Goal: Find specific page/section: Find specific page/section

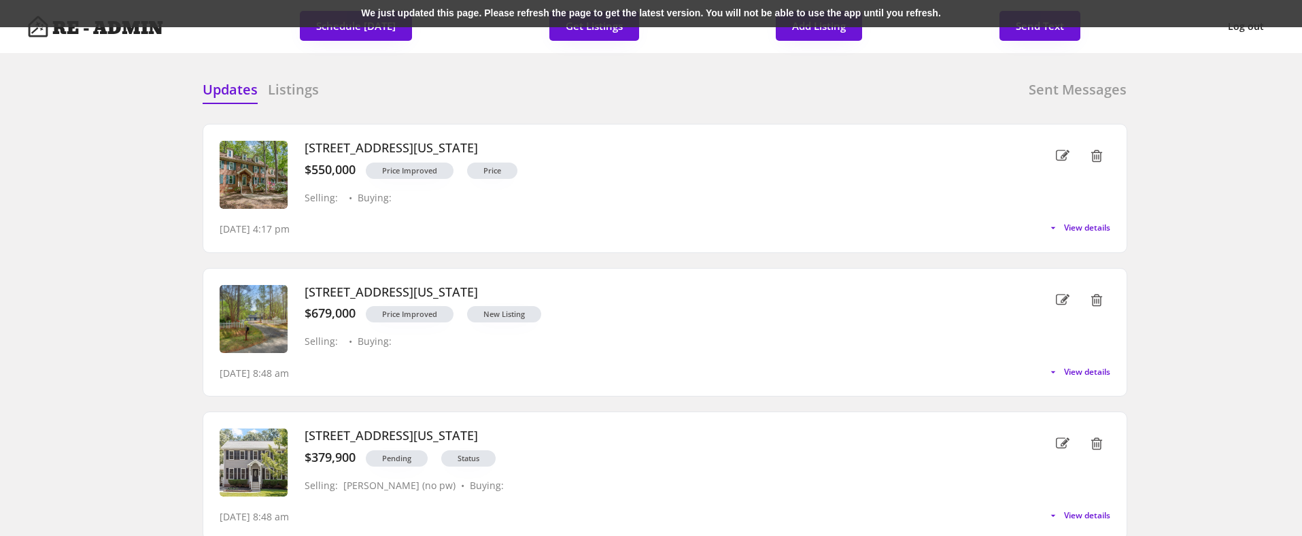
click at [506, 17] on div "We just updated this page. Please refresh the page to get the latest version. Y…" at bounding box center [651, 13] width 1302 height 27
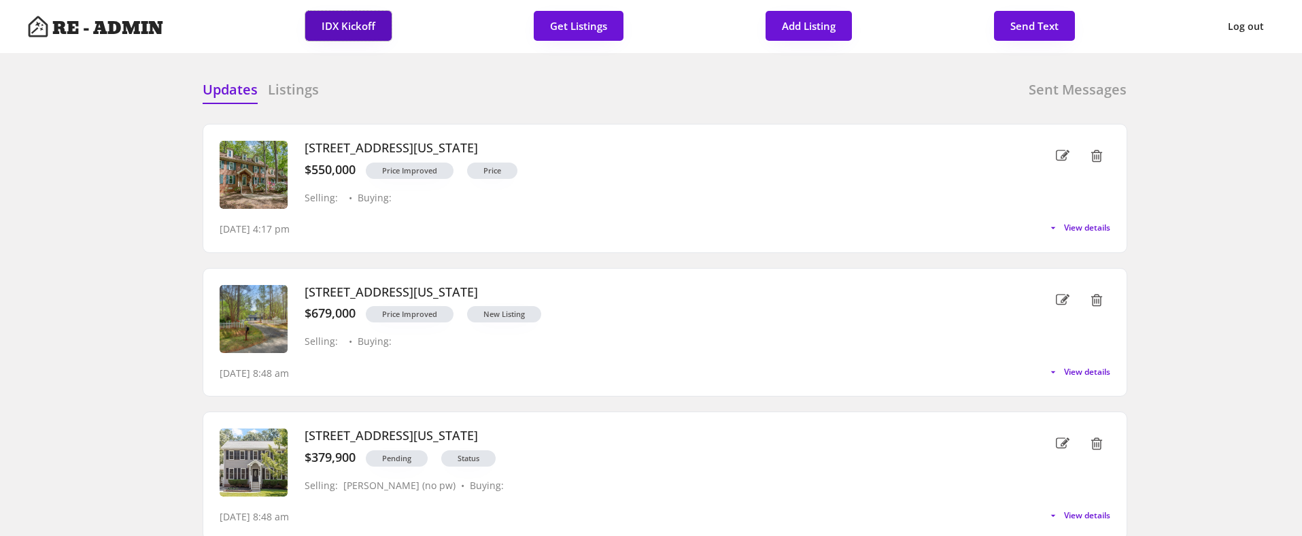
click at [339, 27] on button "IDX Kickoff" at bounding box center [348, 26] width 86 height 30
click at [340, 20] on button "IDX Kickoff" at bounding box center [348, 26] width 86 height 30
click at [434, 97] on div "Updates Listings Sent Messages" at bounding box center [665, 93] width 925 height 27
click at [301, 97] on h6 "Listings" at bounding box center [293, 89] width 51 height 19
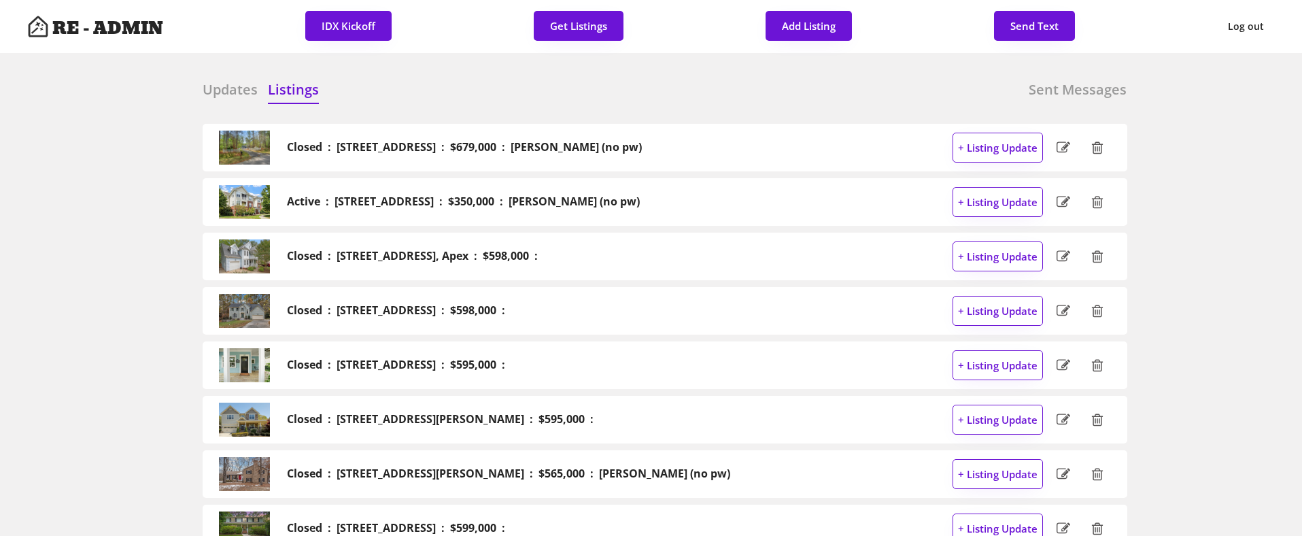
click at [216, 89] on h6 "Updates" at bounding box center [230, 89] width 55 height 19
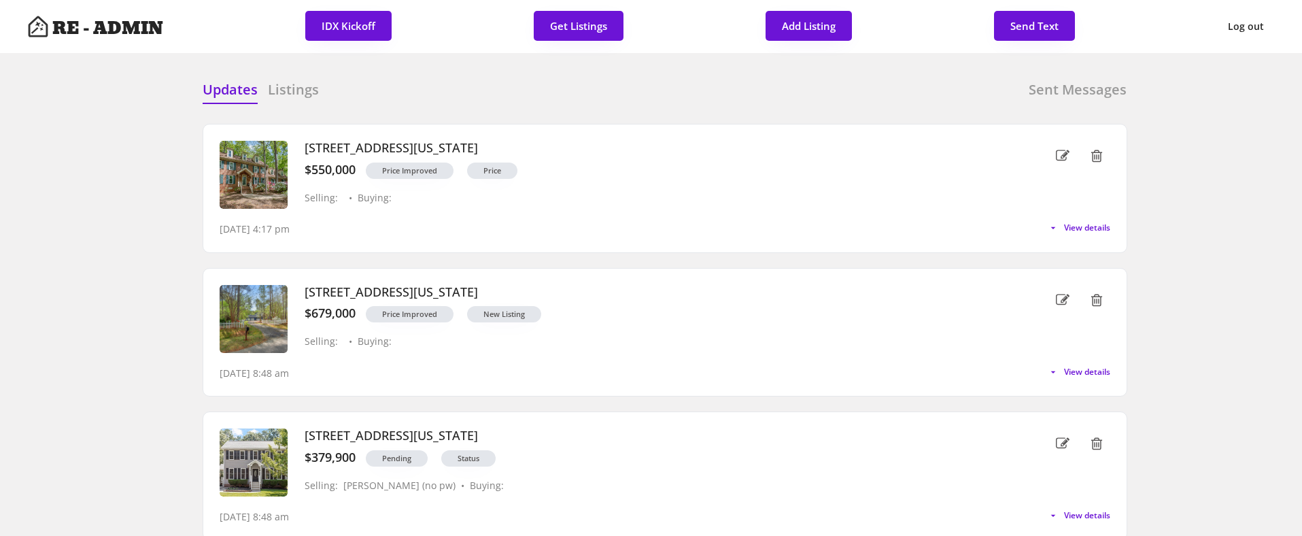
click at [493, 82] on div "Updates Listings Sent Messages" at bounding box center [665, 93] width 925 height 27
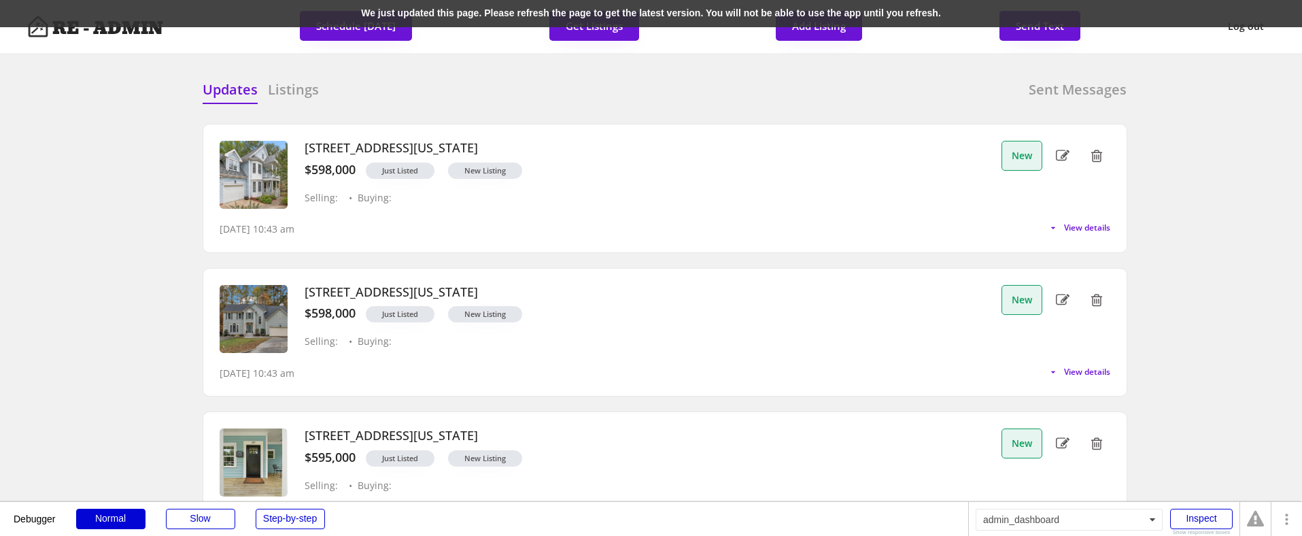
click at [440, 14] on div "We just updated this page. Please refresh the page to get the latest version. Y…" at bounding box center [651, 13] width 1302 height 27
